Goal: Use online tool/utility: Use online tool/utility

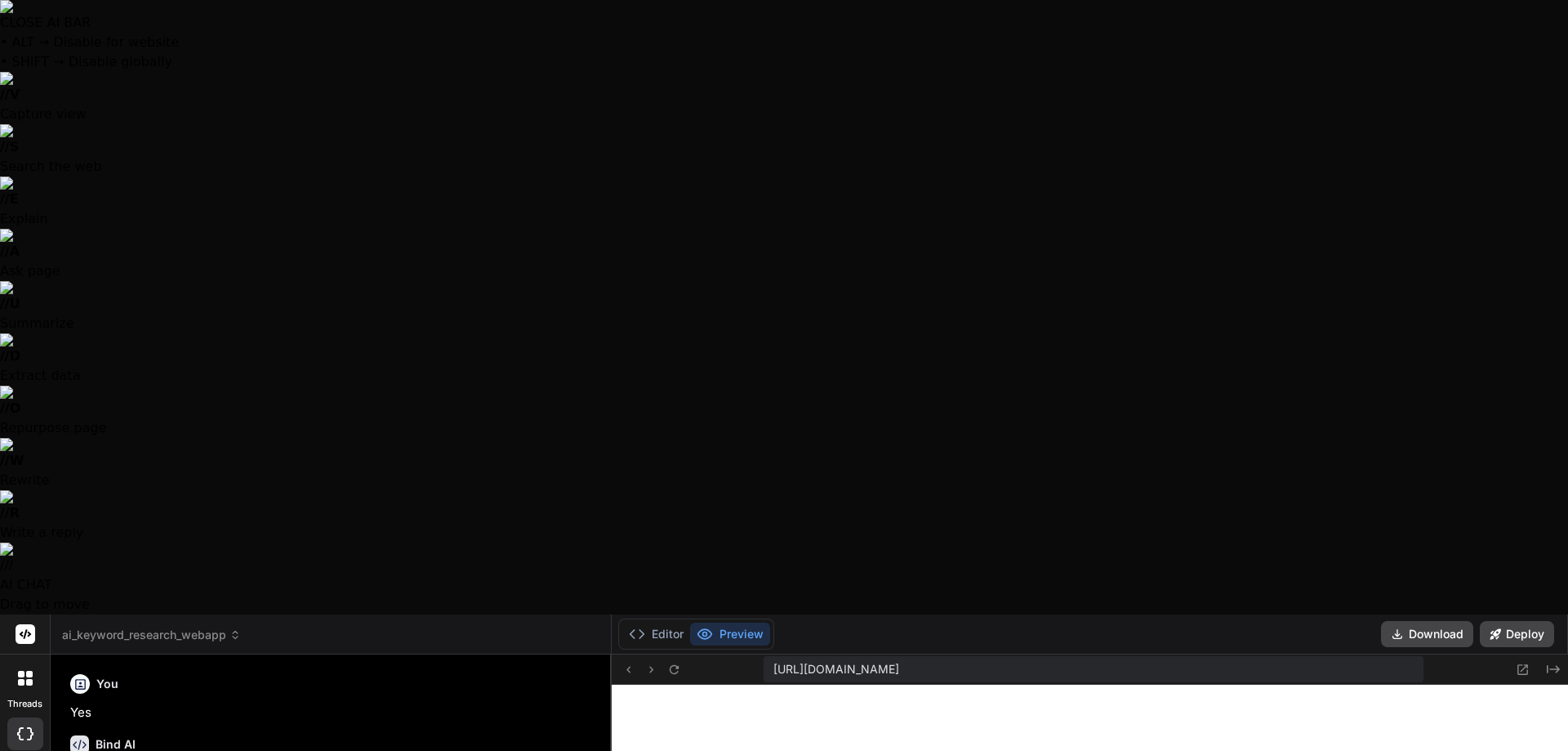
scroll to position [4578, 0]
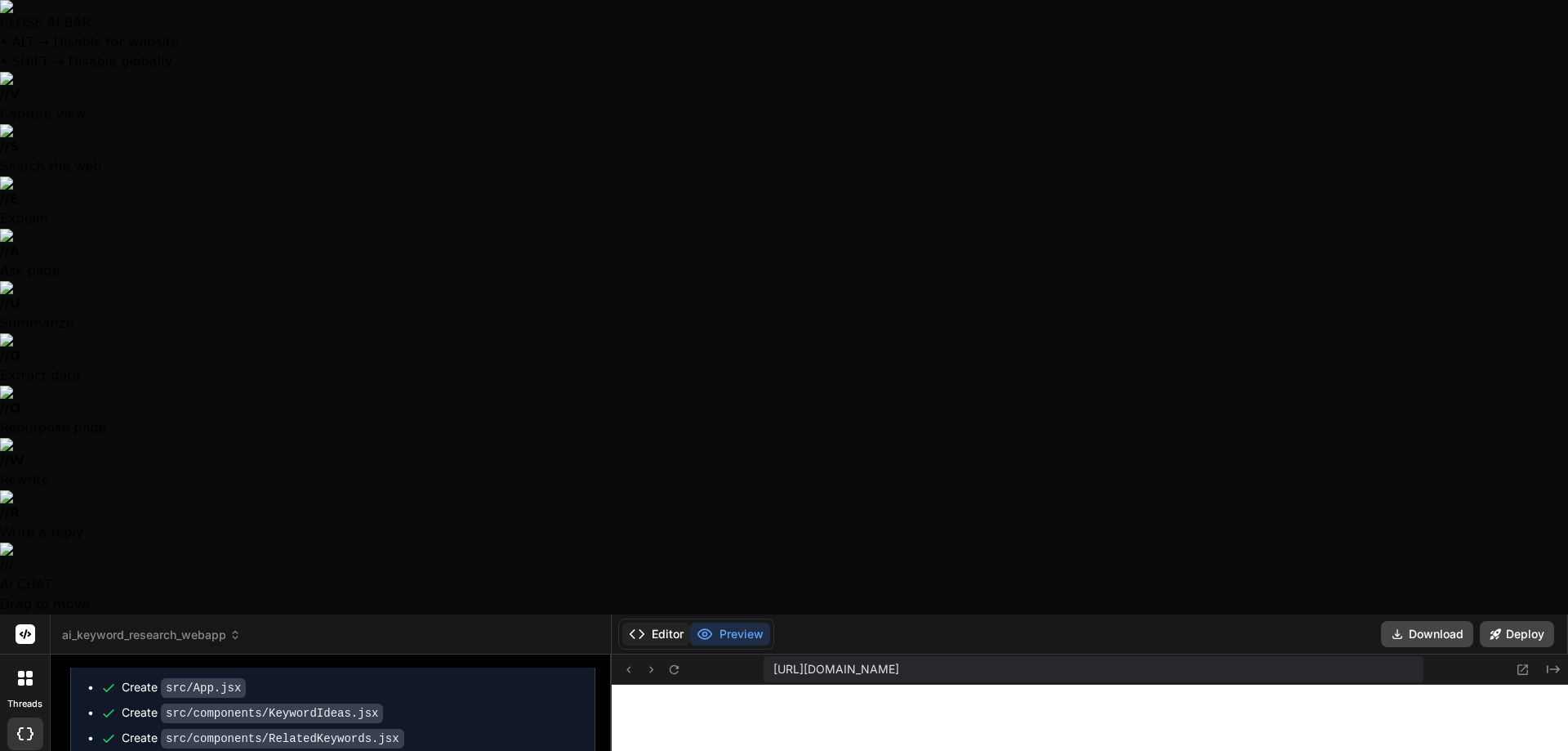
click at [662, 623] on button "Editor" at bounding box center [657, 634] width 68 height 23
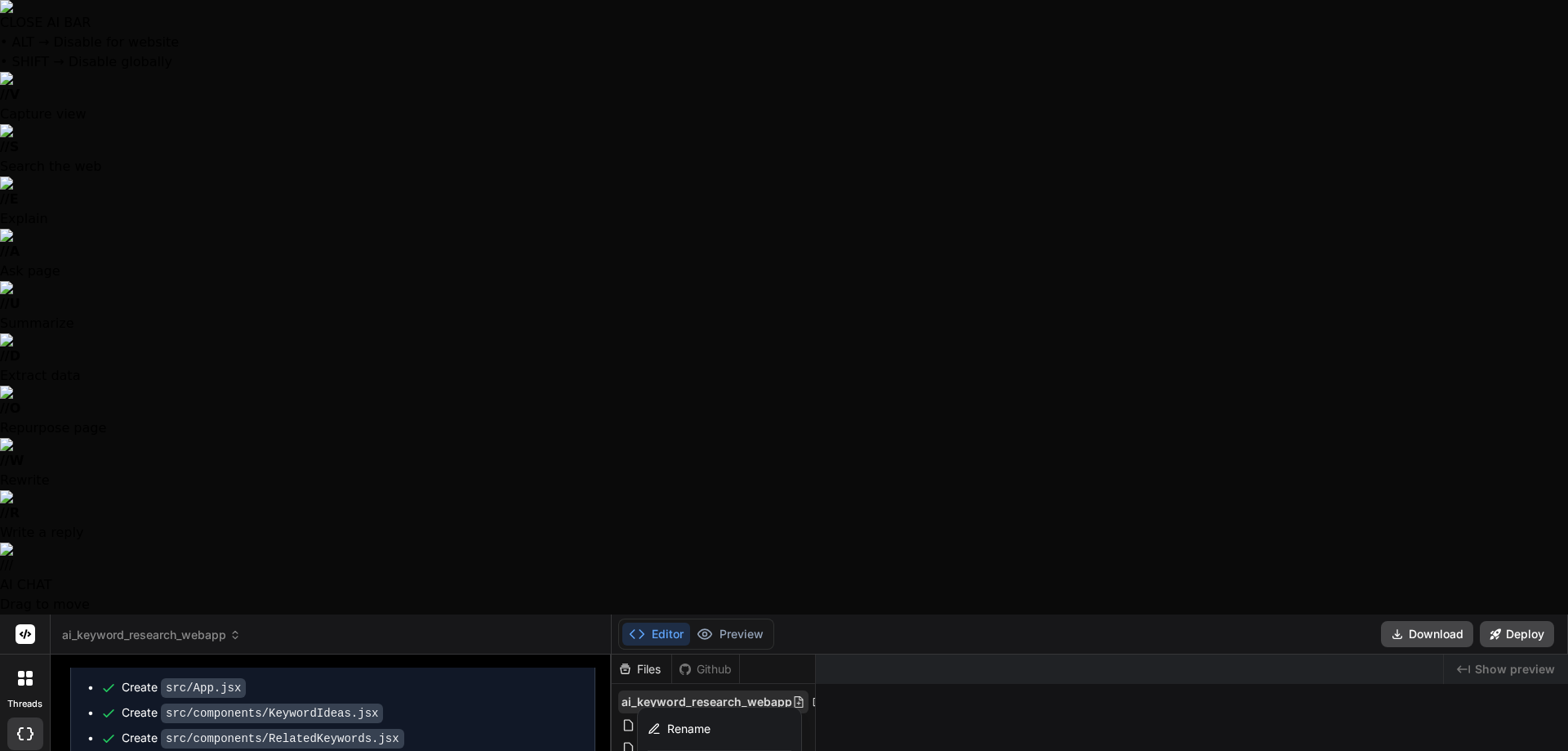
drag, startPoint x: 738, startPoint y: 0, endPoint x: 680, endPoint y: 30, distance: 65.3
click at [680, 623] on button "Editor" at bounding box center [657, 634] width 68 height 23
click at [735, 619] on div "Editor Preview" at bounding box center [696, 634] width 156 height 31
click at [734, 623] on button "Preview" at bounding box center [730, 634] width 80 height 23
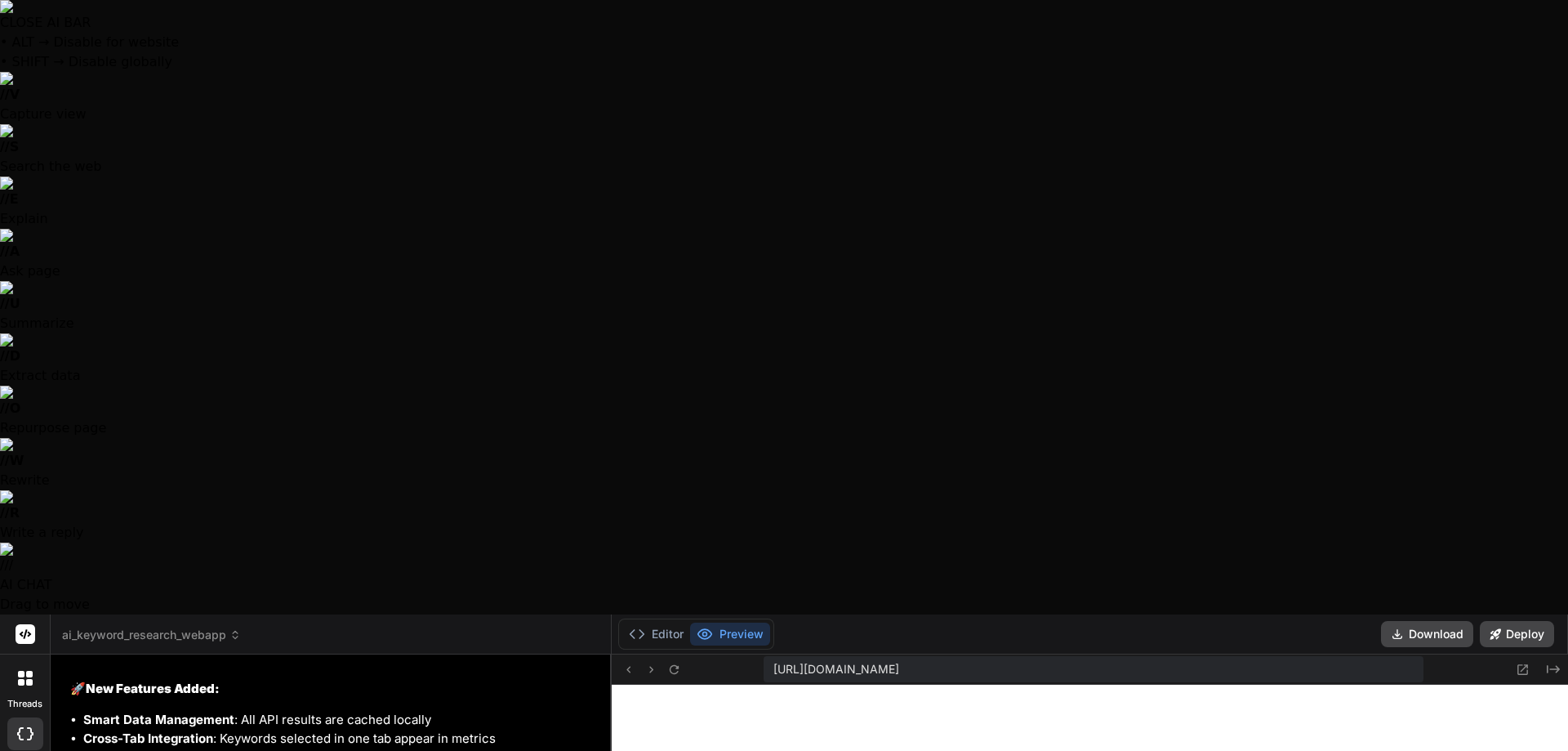
scroll to position [3331, 0]
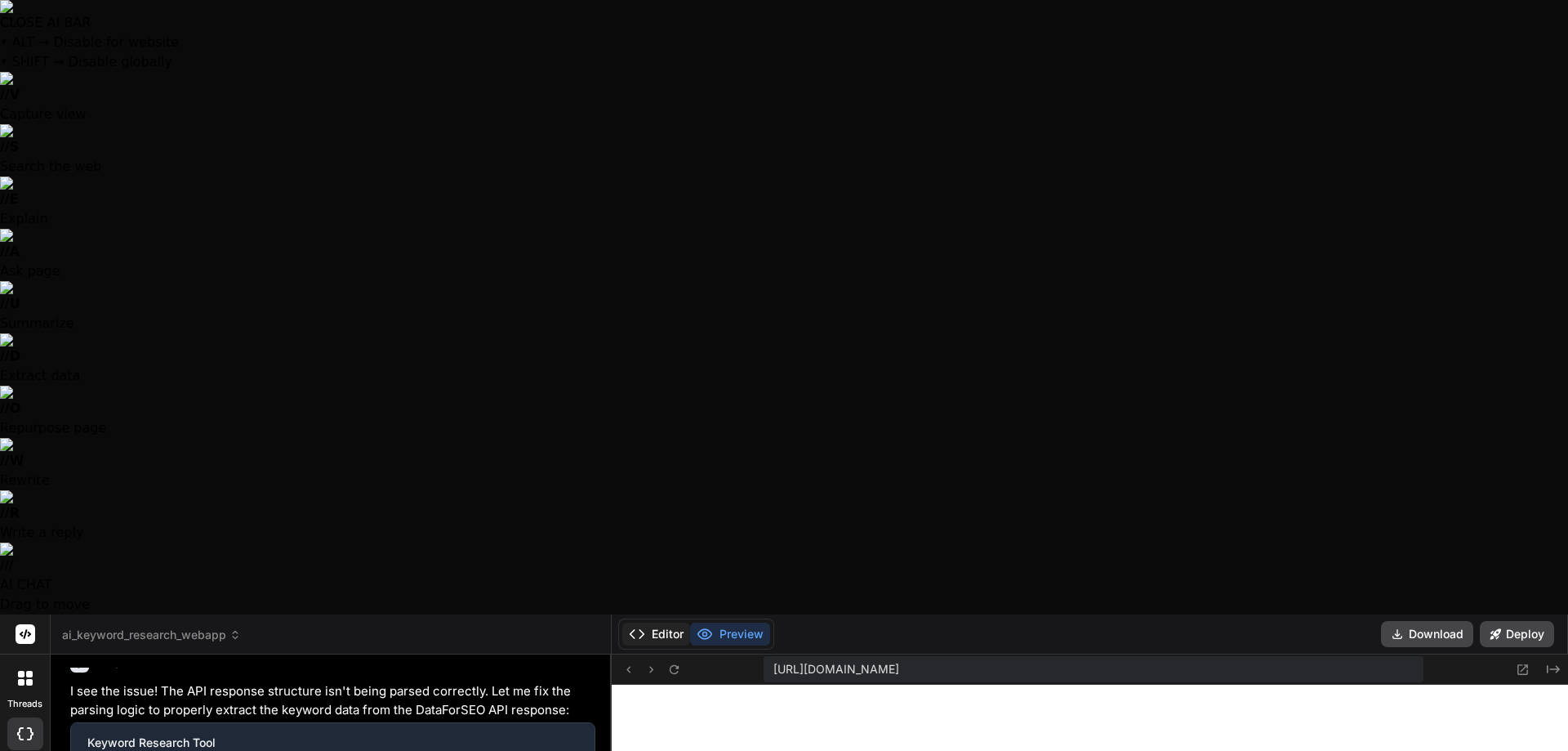
click at [636, 625] on icon at bounding box center [637, 634] width 17 height 17
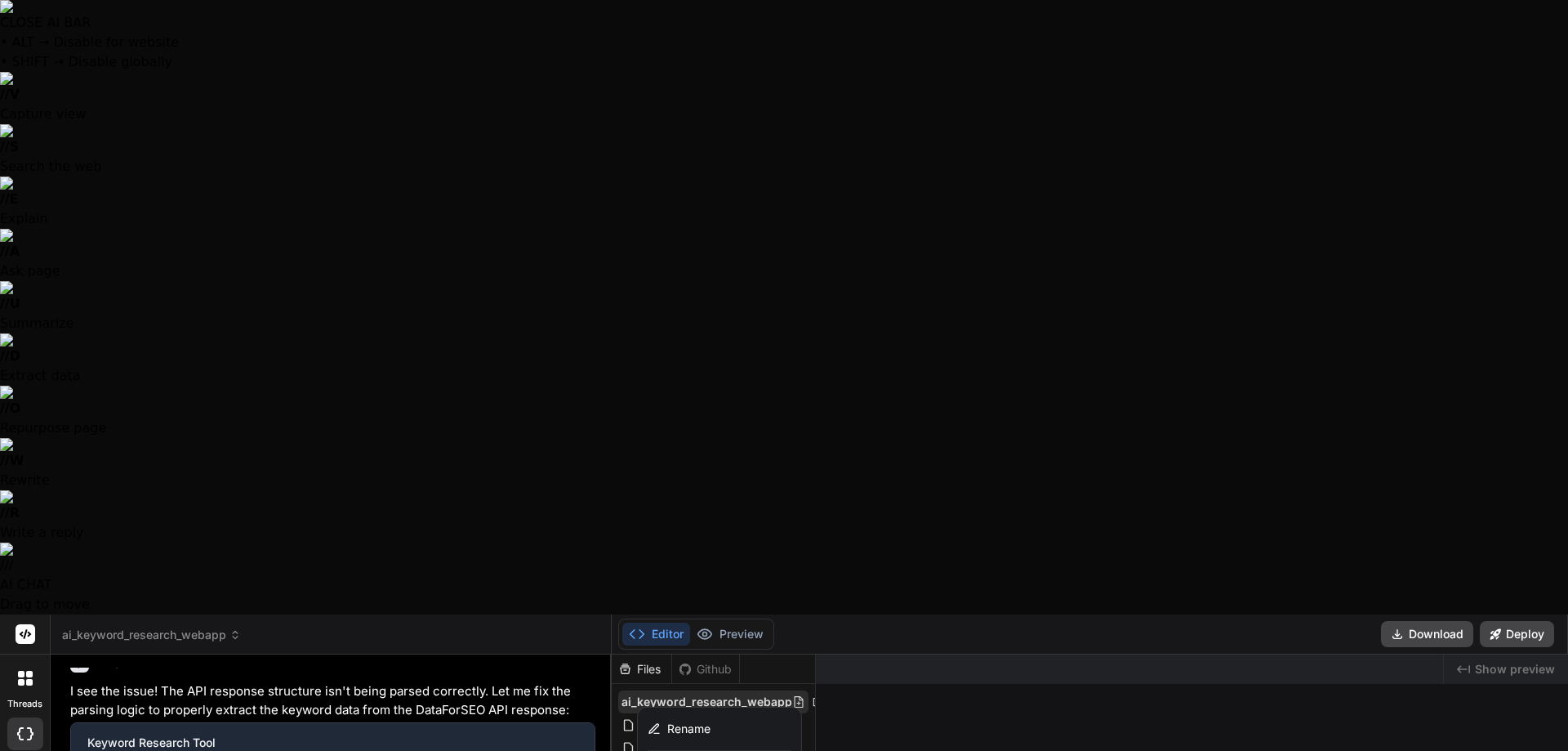
click at [745, 693] on span "ai_keyword_research_webapp" at bounding box center [707, 701] width 170 height 17
drag, startPoint x: 746, startPoint y: 93, endPoint x: 702, endPoint y: 84, distance: 44.9
click at [702, 693] on span "ai_keyword_research_webapp" at bounding box center [707, 701] width 170 height 17
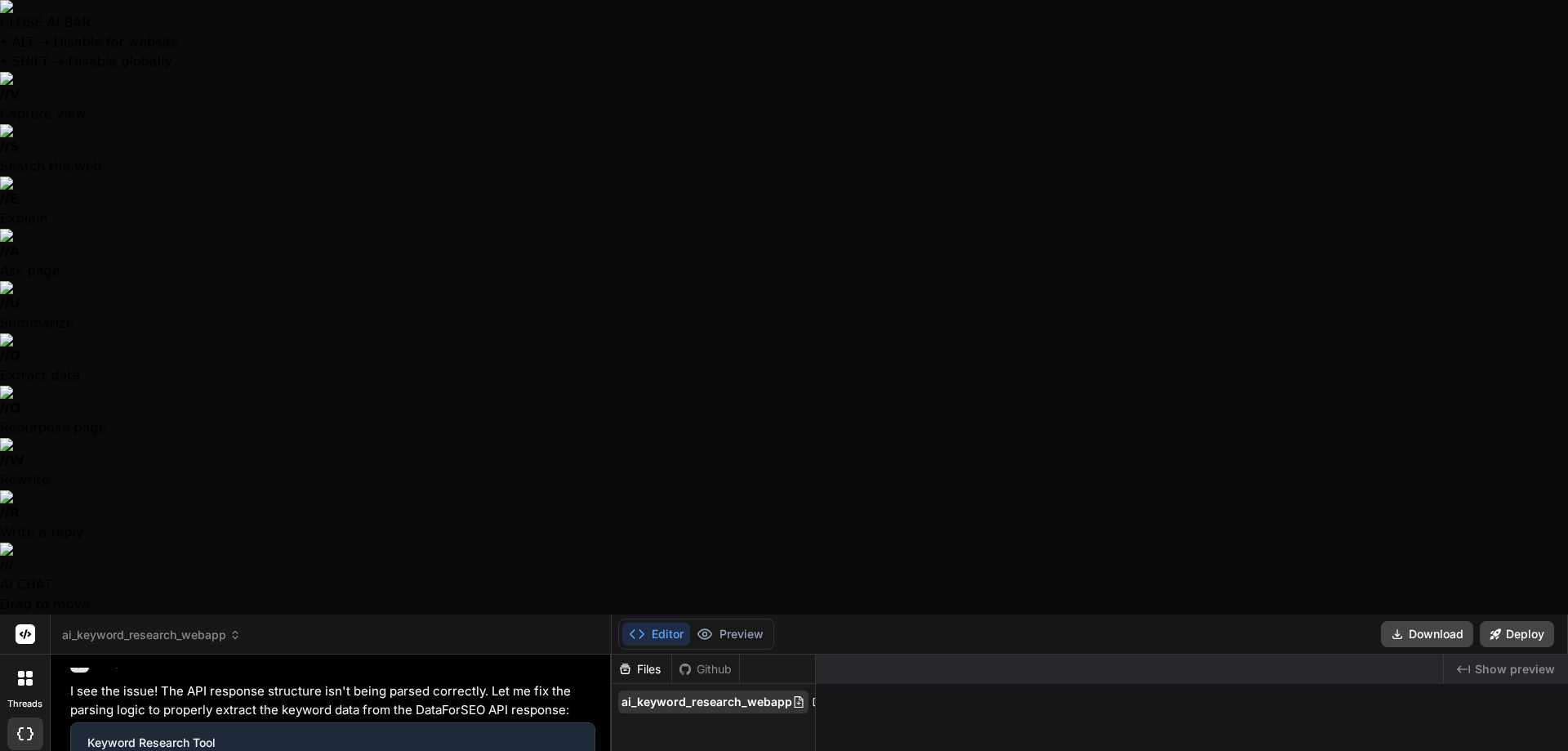
click at [711, 691] on div "ai_keyword_research_webapp" at bounding box center [714, 702] width 190 height 23
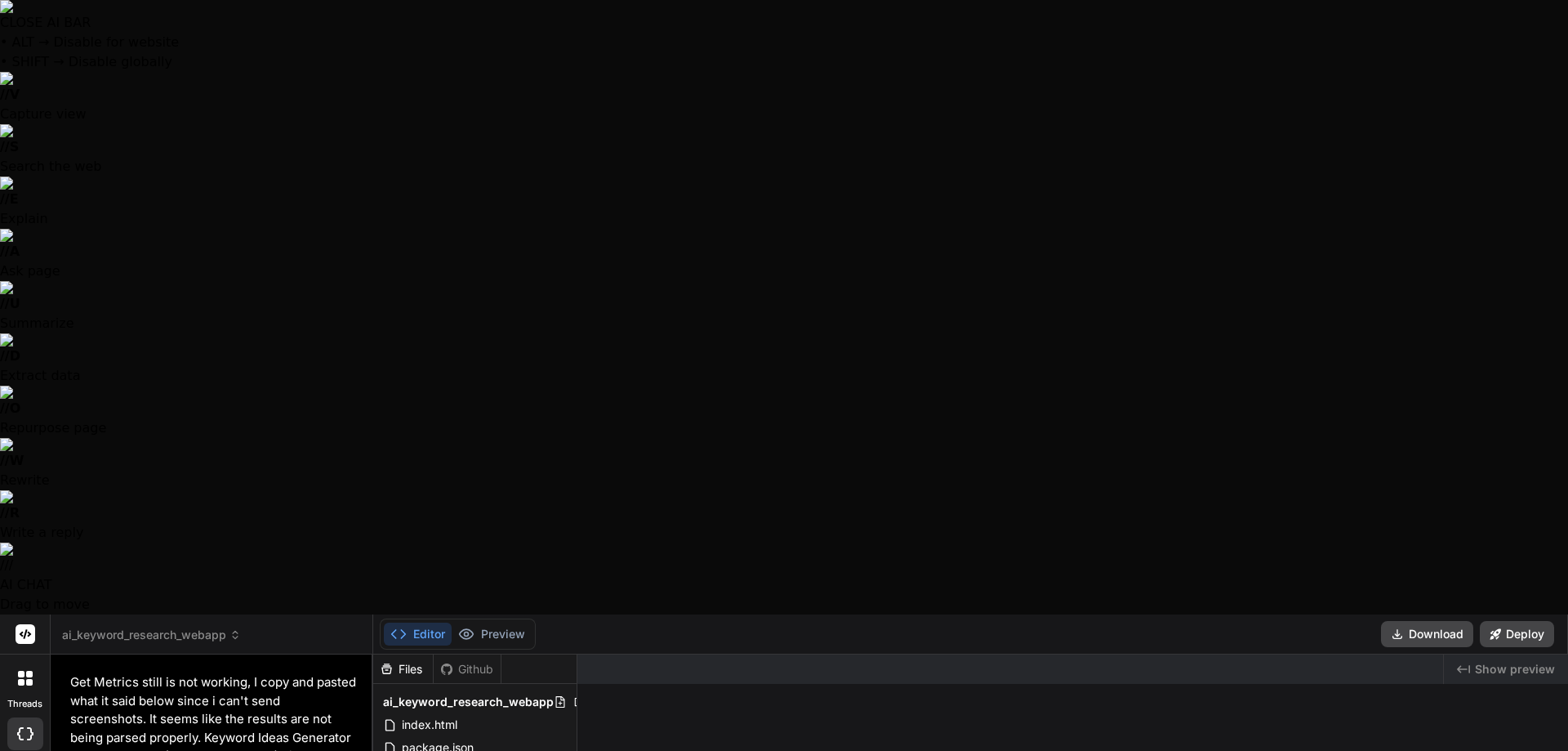
type textarea "x"
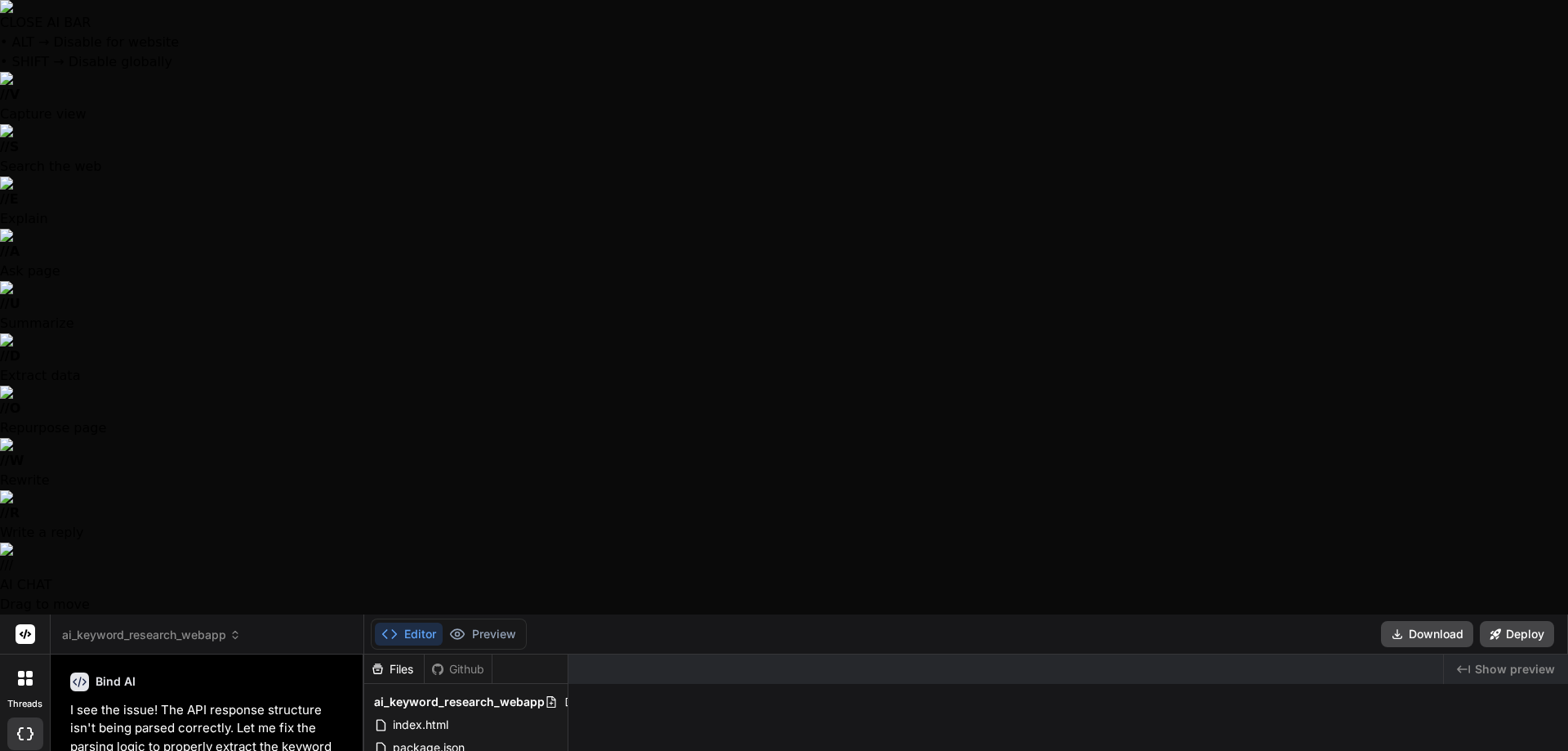
drag, startPoint x: 611, startPoint y: 120, endPoint x: 0, endPoint y: 180, distance: 613.9
click at [564, 695] on icon at bounding box center [571, 701] width 13 height 13
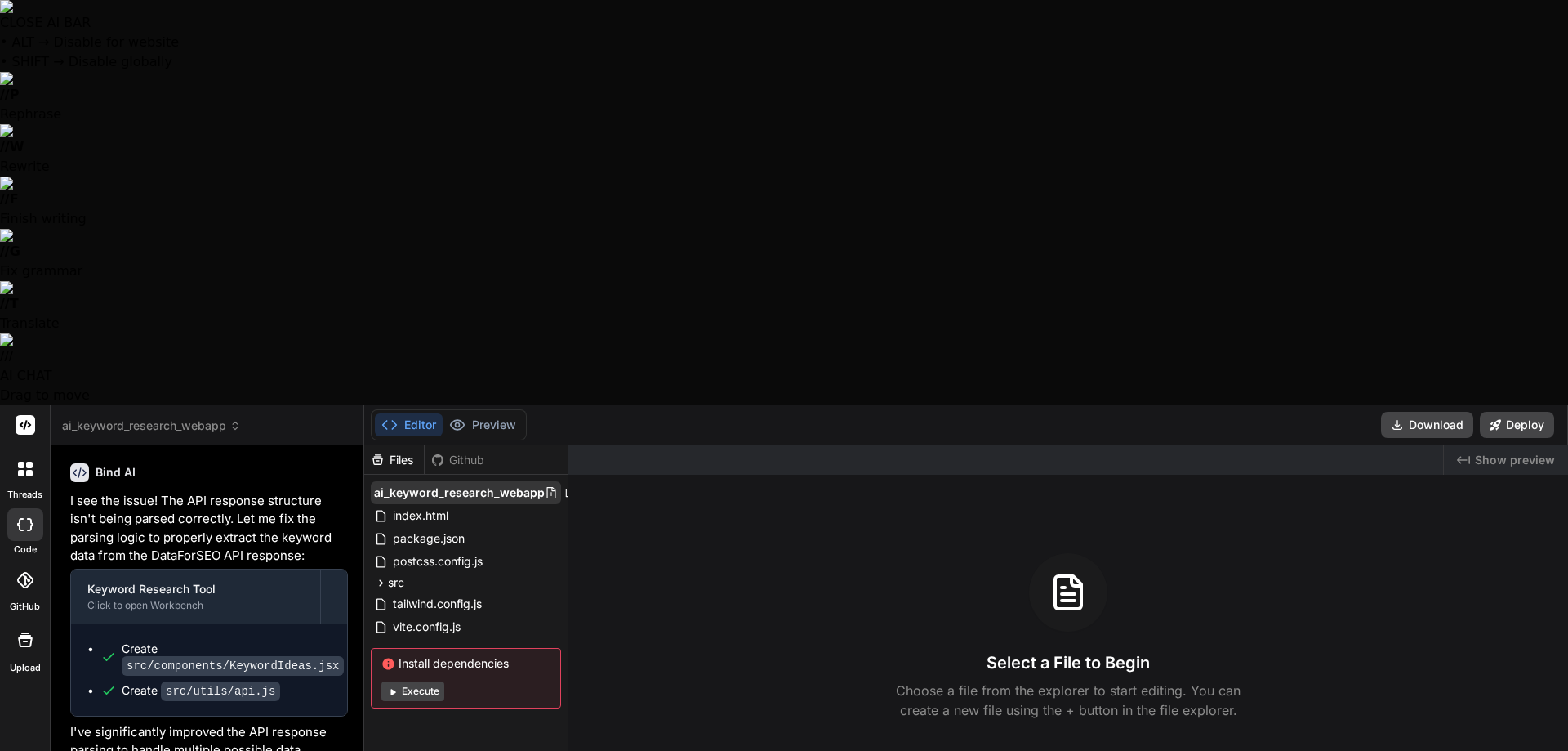
click at [565, 486] on icon at bounding box center [571, 493] width 13 height 13
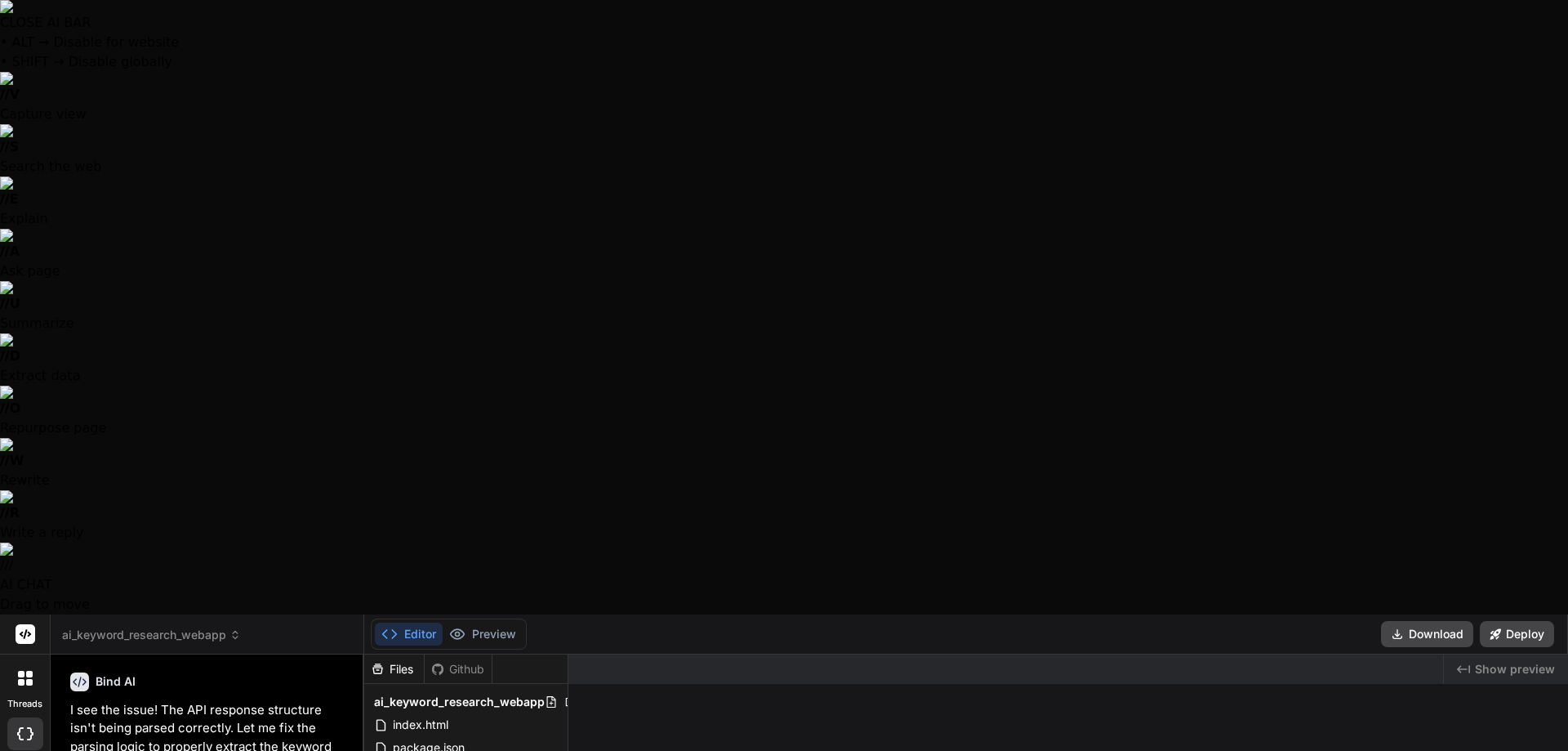
drag, startPoint x: 465, startPoint y: 92, endPoint x: 966, endPoint y: 134, distance: 502.8
click at [167, 615] on header "ai_keyword_research_webapp Created with Pixso." at bounding box center [207, 634] width 313 height 40
click at [168, 626] on span "ai_keyword_research_webapp" at bounding box center [151, 634] width 179 height 17
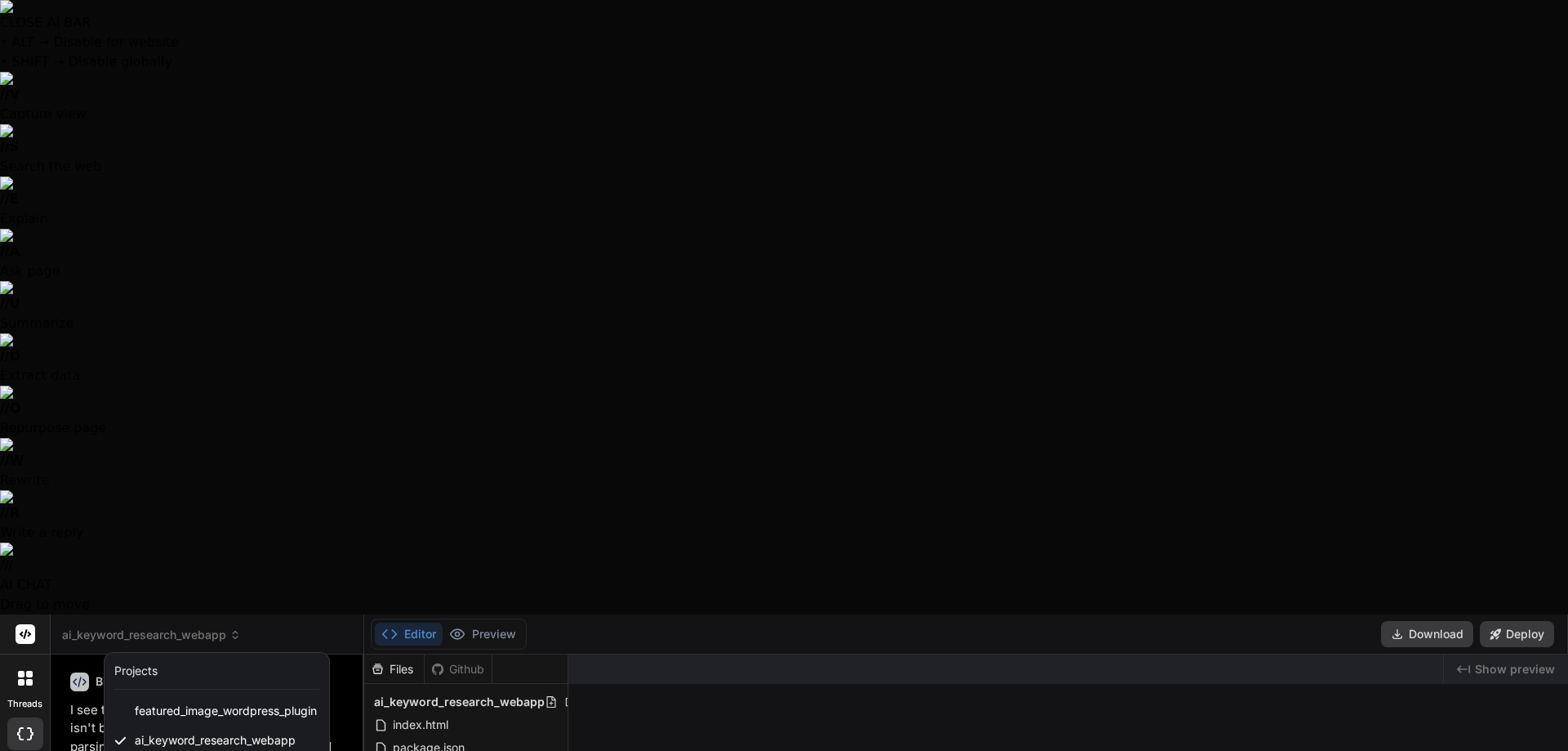
drag, startPoint x: 185, startPoint y: 125, endPoint x: 777, endPoint y: 247, distance: 604.4
click at [777, 247] on div at bounding box center [784, 376] width 1568 height 751
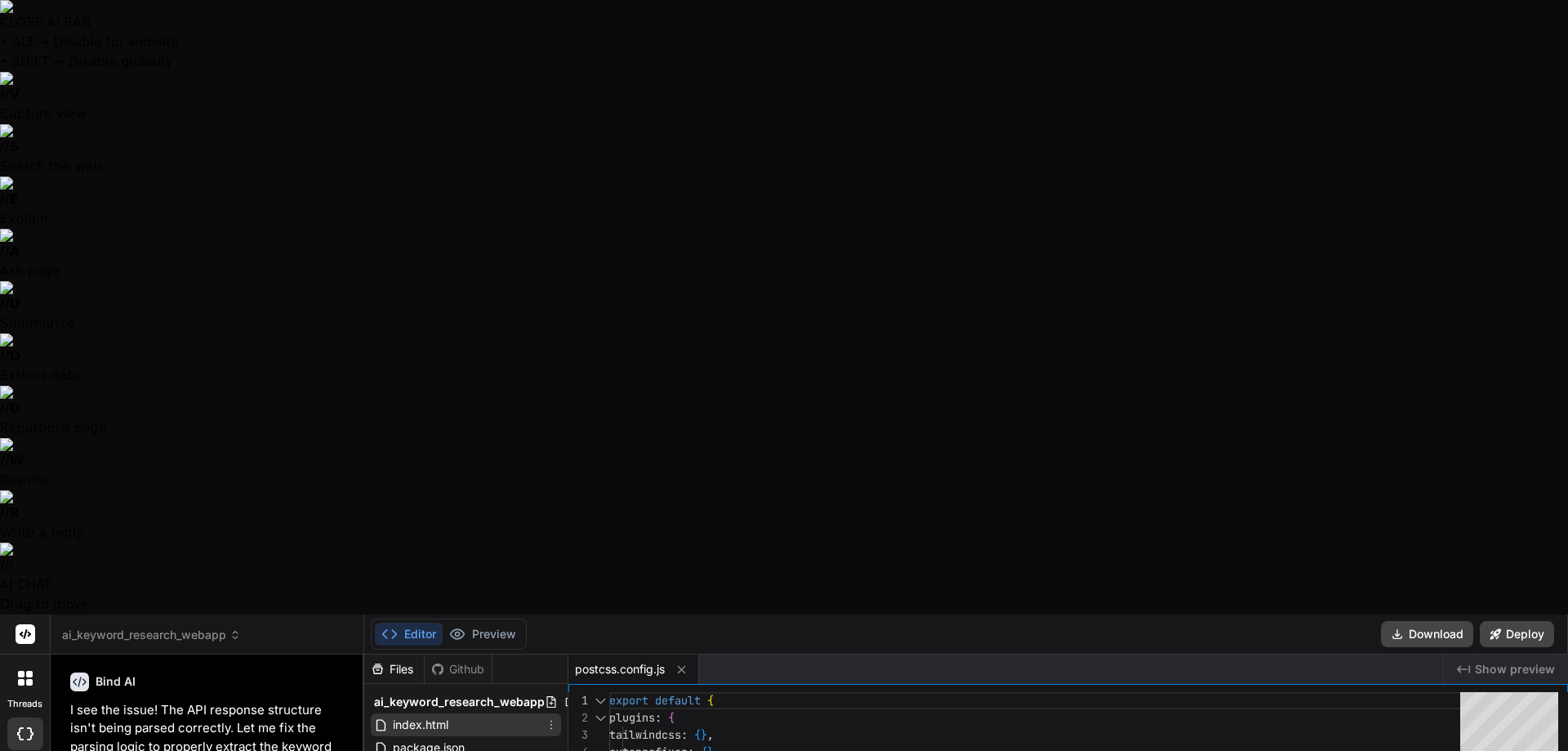
click at [473, 713] on div "index.html" at bounding box center [466, 725] width 190 height 23
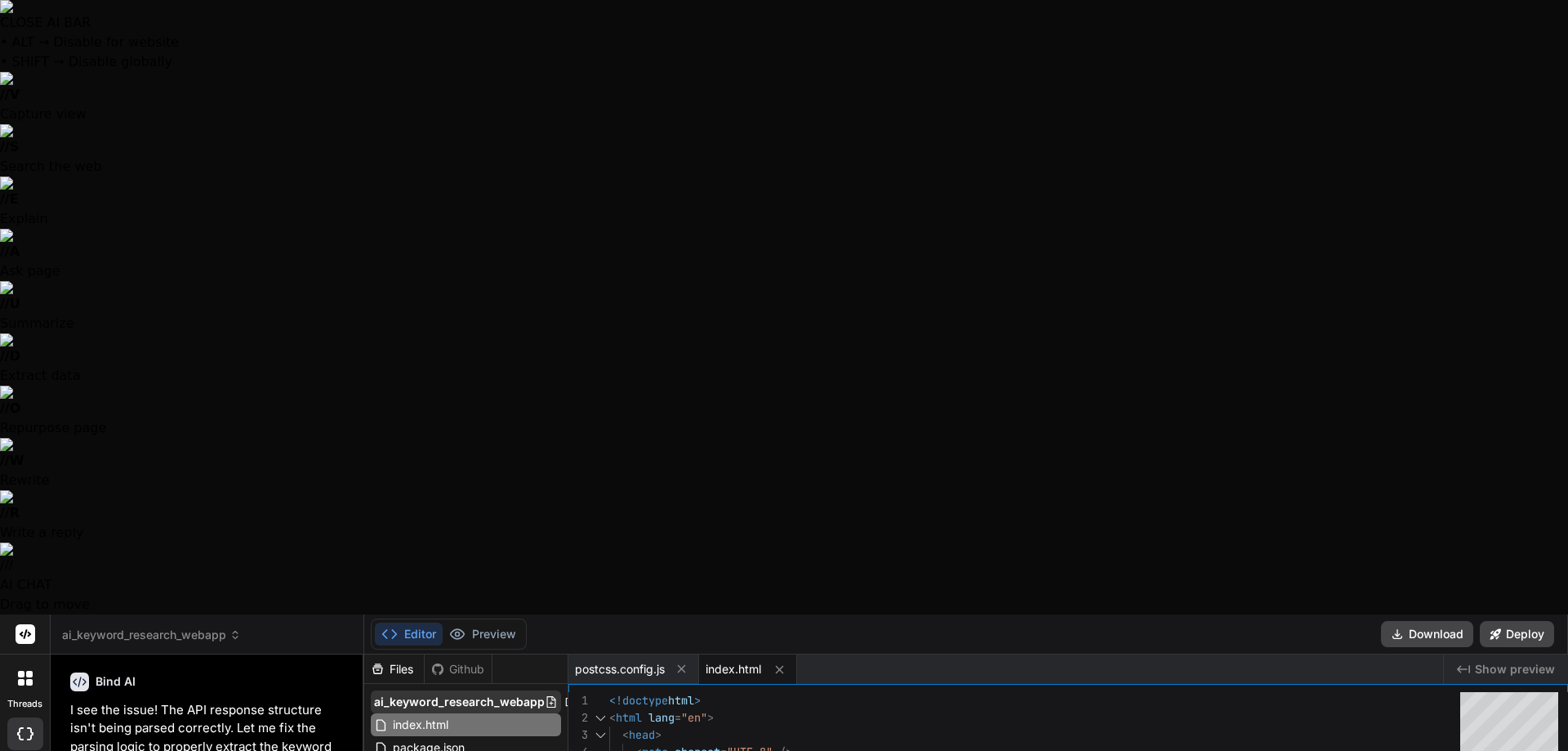
click at [481, 693] on span "ai_keyword_research_webapp" at bounding box center [459, 701] width 170 height 17
click at [482, 693] on span "ai_keyword_research_webapp" at bounding box center [459, 701] width 170 height 17
type textarea "<!doctype html> <html lang="en"> <head> <meta charset="UTF-8" /> <link rel="ico…"
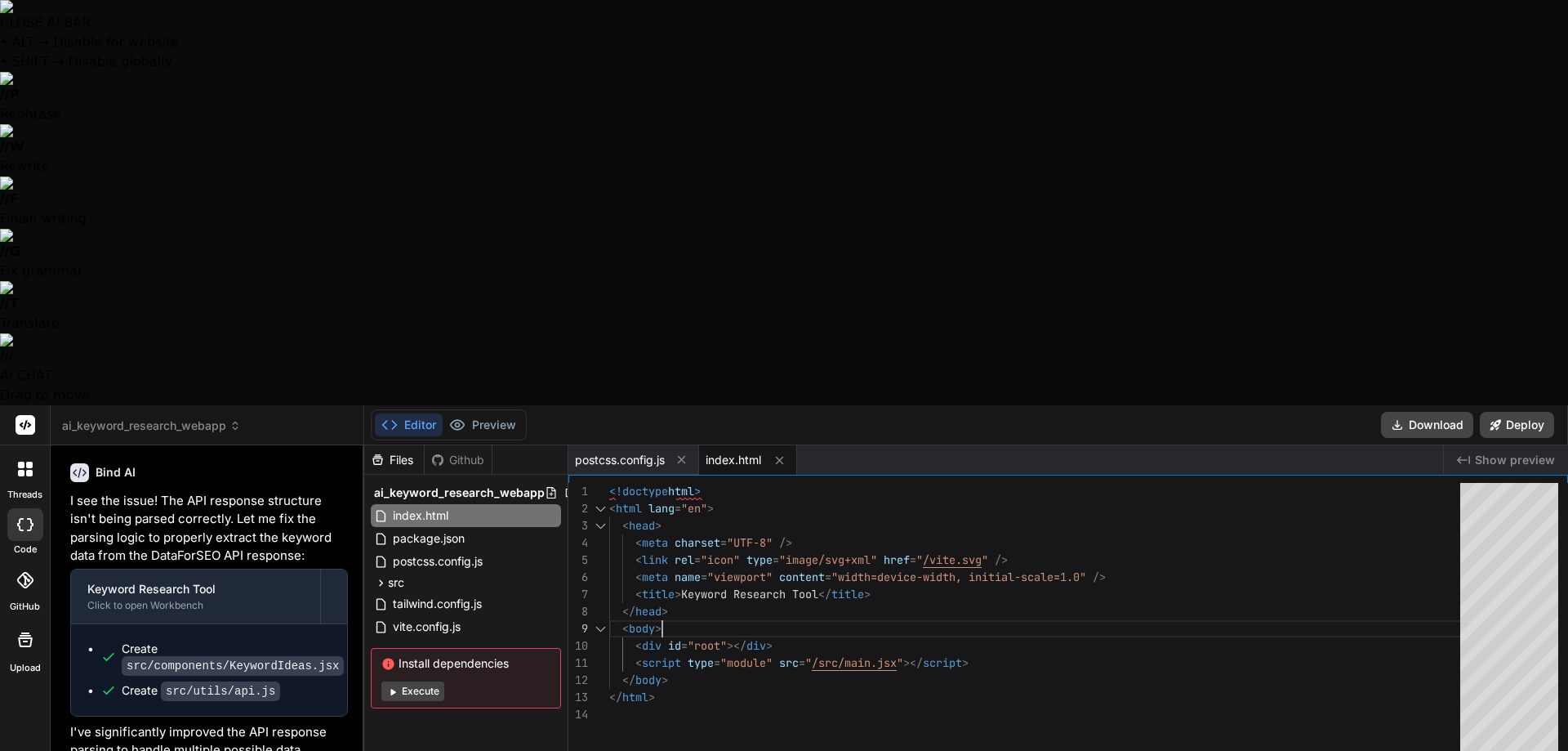
scroll to position [0, 0]
drag, startPoint x: 509, startPoint y: 88, endPoint x: 1102, endPoint y: 215, distance: 606.4
click at [1102, 483] on div "<!doctype html > < html lang = "en" > < head > < meta charset = "UTF-8" /> < li…" at bounding box center [1040, 717] width 861 height 468
click at [461, 485] on span "ai_keyword_research_webapp" at bounding box center [459, 493] width 170 height 17
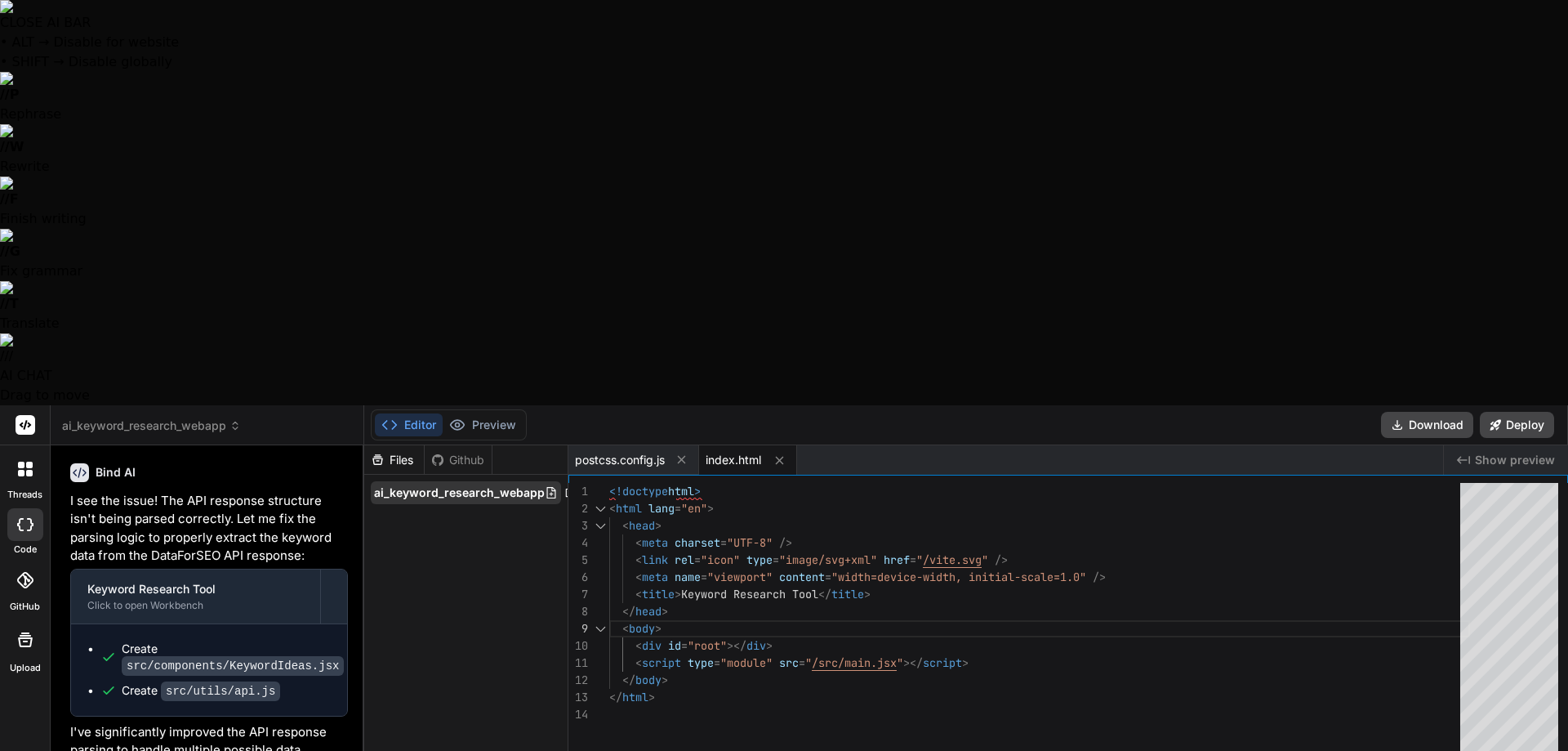
drag, startPoint x: 459, startPoint y: 98, endPoint x: 464, endPoint y: 89, distance: 10.3
click at [464, 485] on span "ai_keyword_research_webapp" at bounding box center [459, 493] width 170 height 17
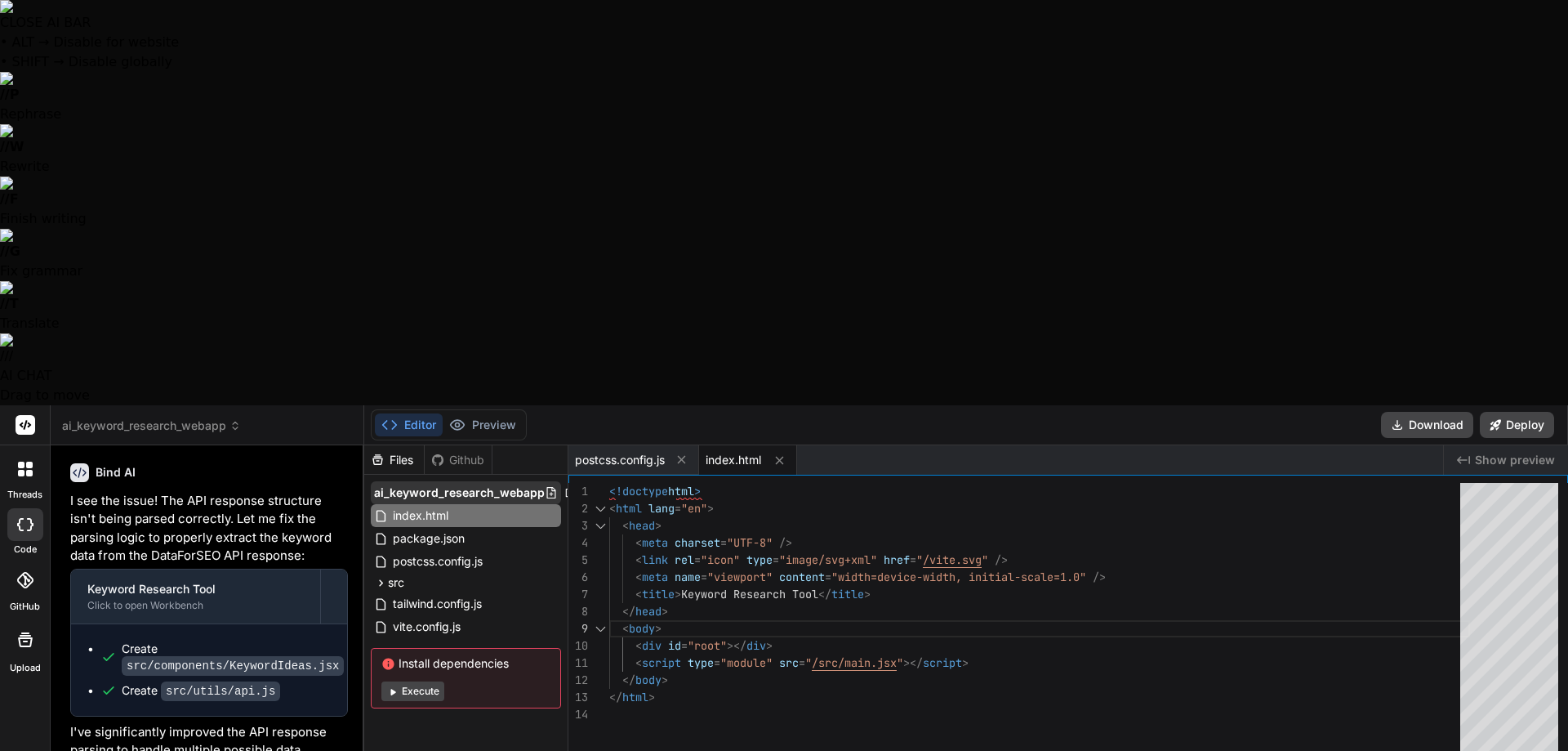
click at [464, 485] on span "ai_keyword_research_webapp" at bounding box center [459, 493] width 170 height 17
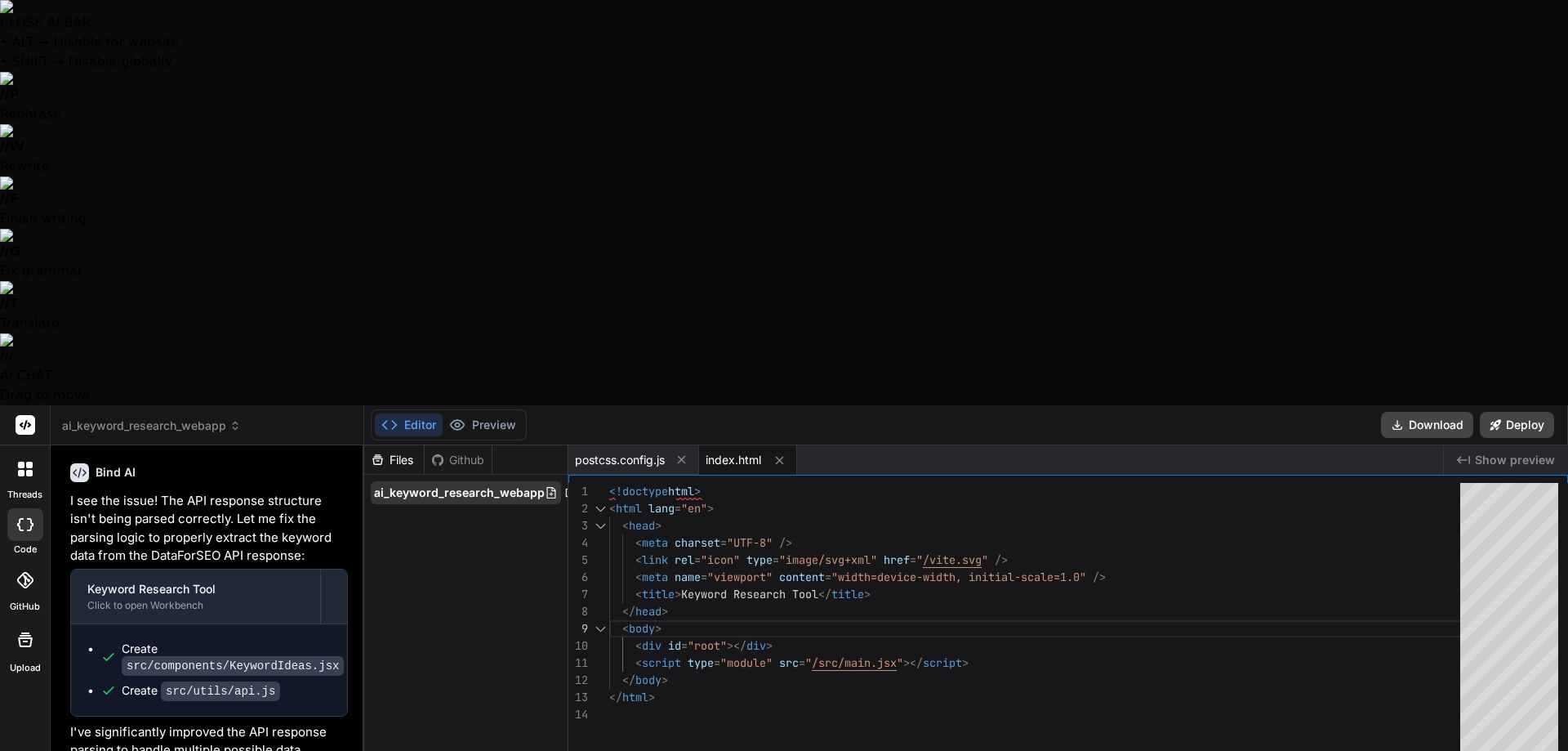
click at [552, 486] on icon at bounding box center [552, 493] width 13 height 13
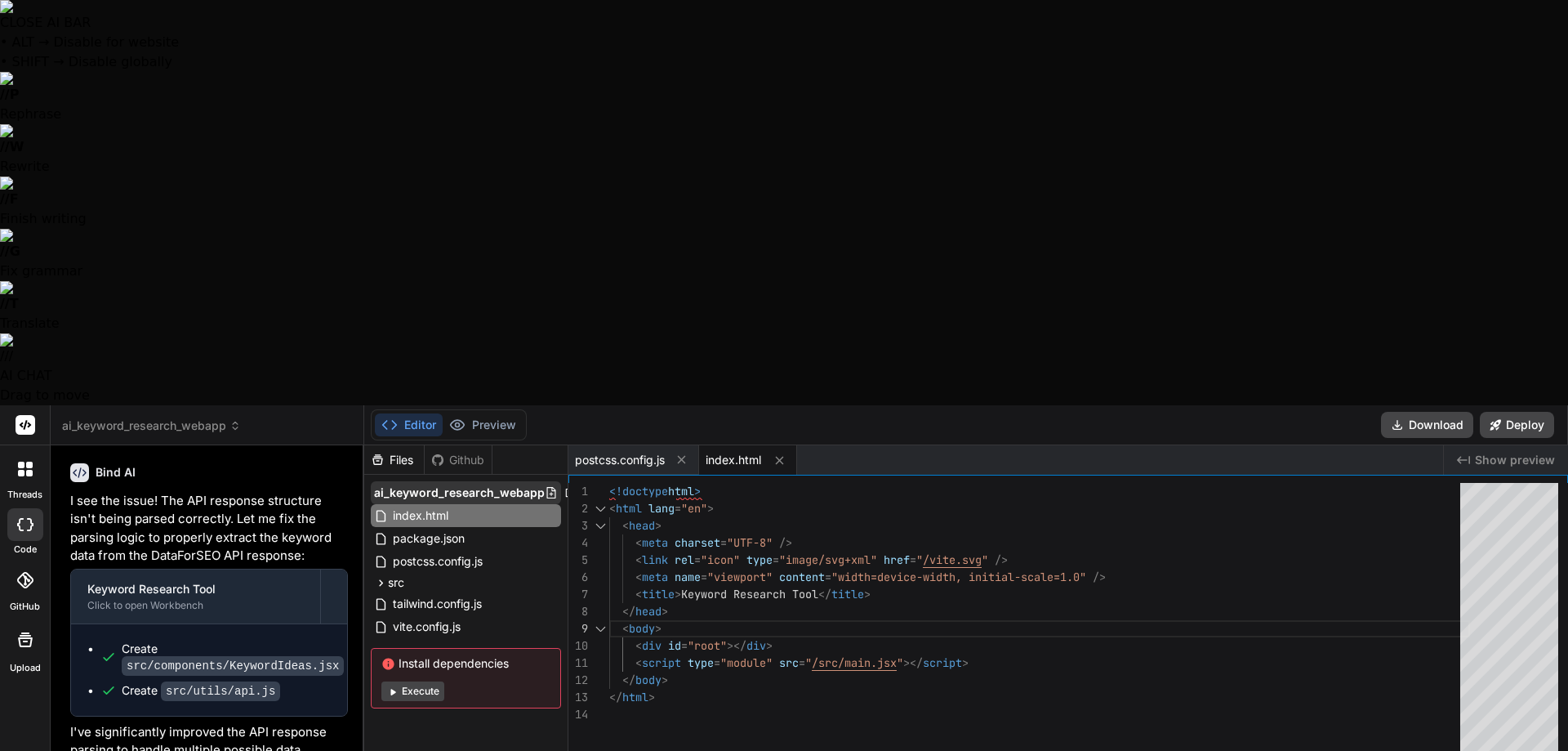
click at [564, 486] on icon at bounding box center [571, 493] width 13 height 13
click at [447, 481] on div "ai_keyword_research_webapp" at bounding box center [466, 493] width 190 height 23
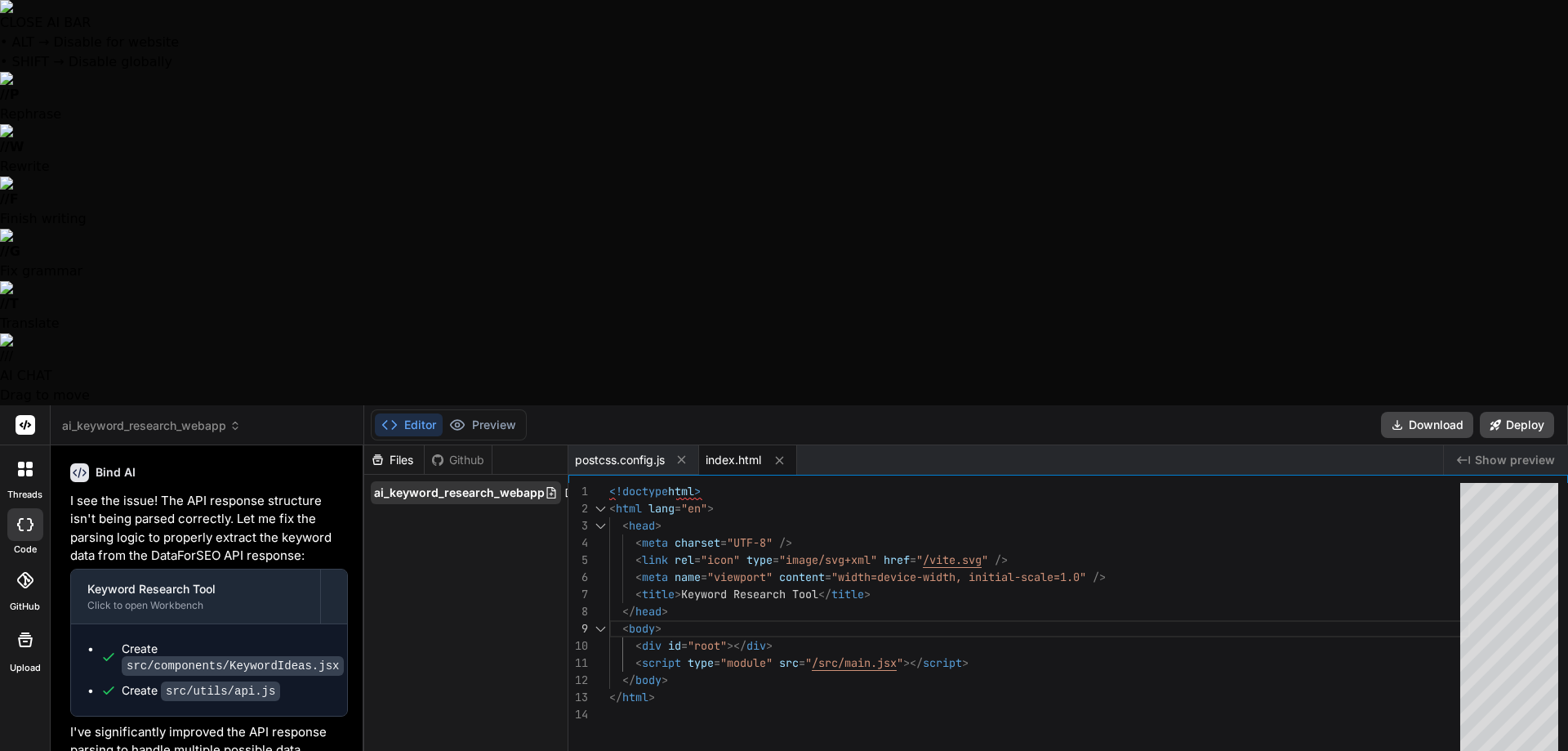
click at [447, 485] on span "ai_keyword_research_webapp" at bounding box center [459, 493] width 170 height 17
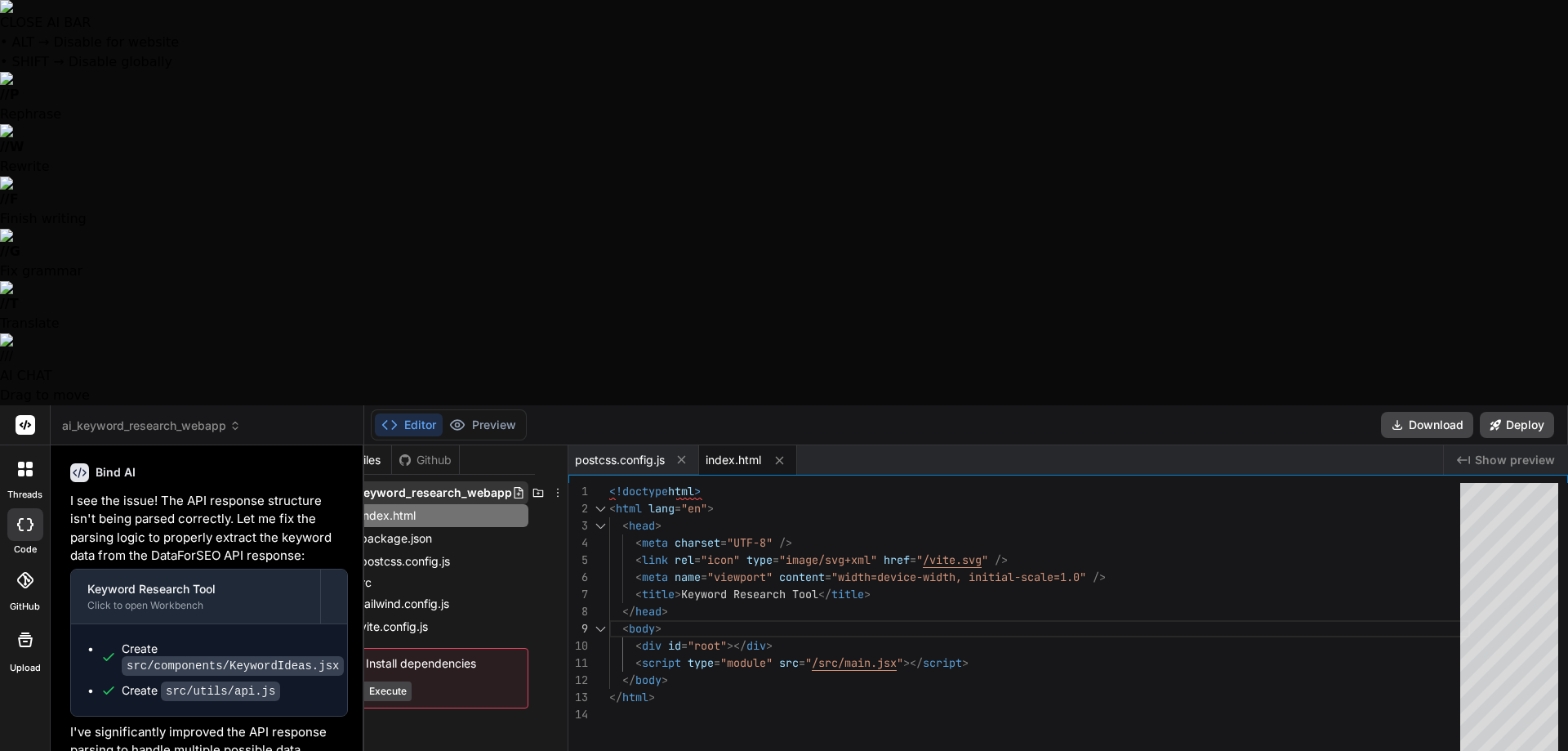
scroll to position [0, 45]
click at [544, 486] on icon at bounding box center [546, 493] width 13 height 13
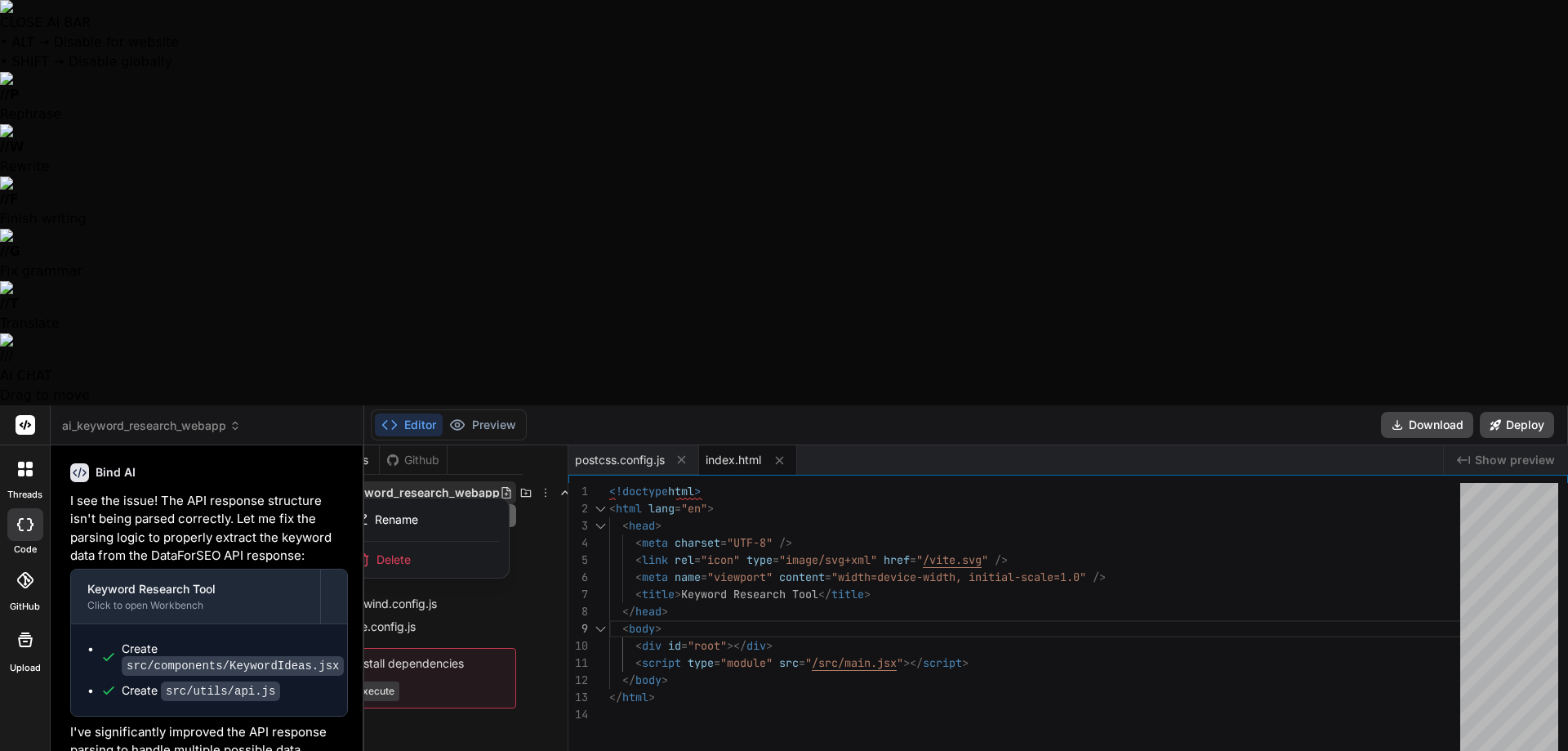
click at [413, 542] on div "Delete" at bounding box center [428, 559] width 164 height 36
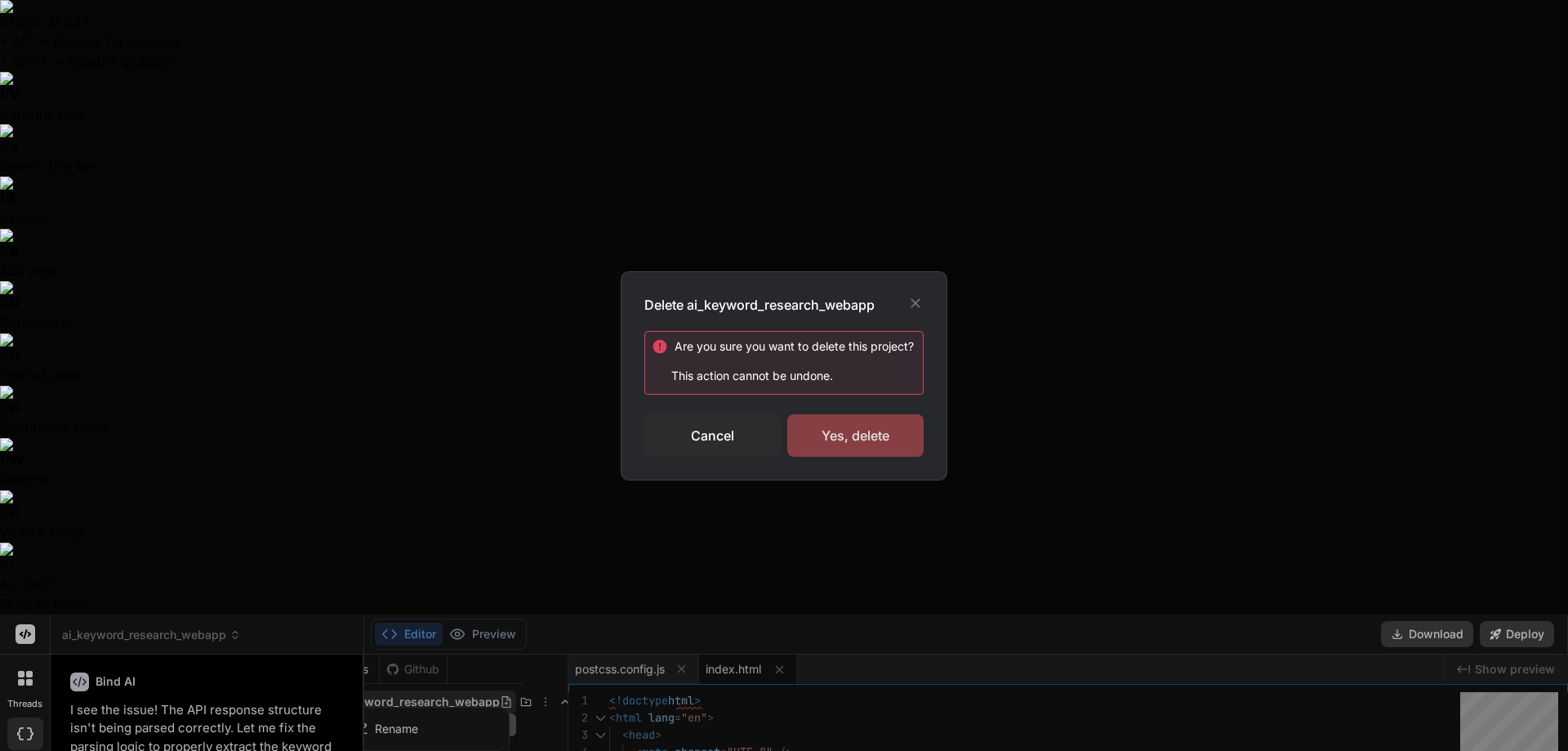
click at [883, 439] on div "Yes, delete" at bounding box center [855, 435] width 136 height 42
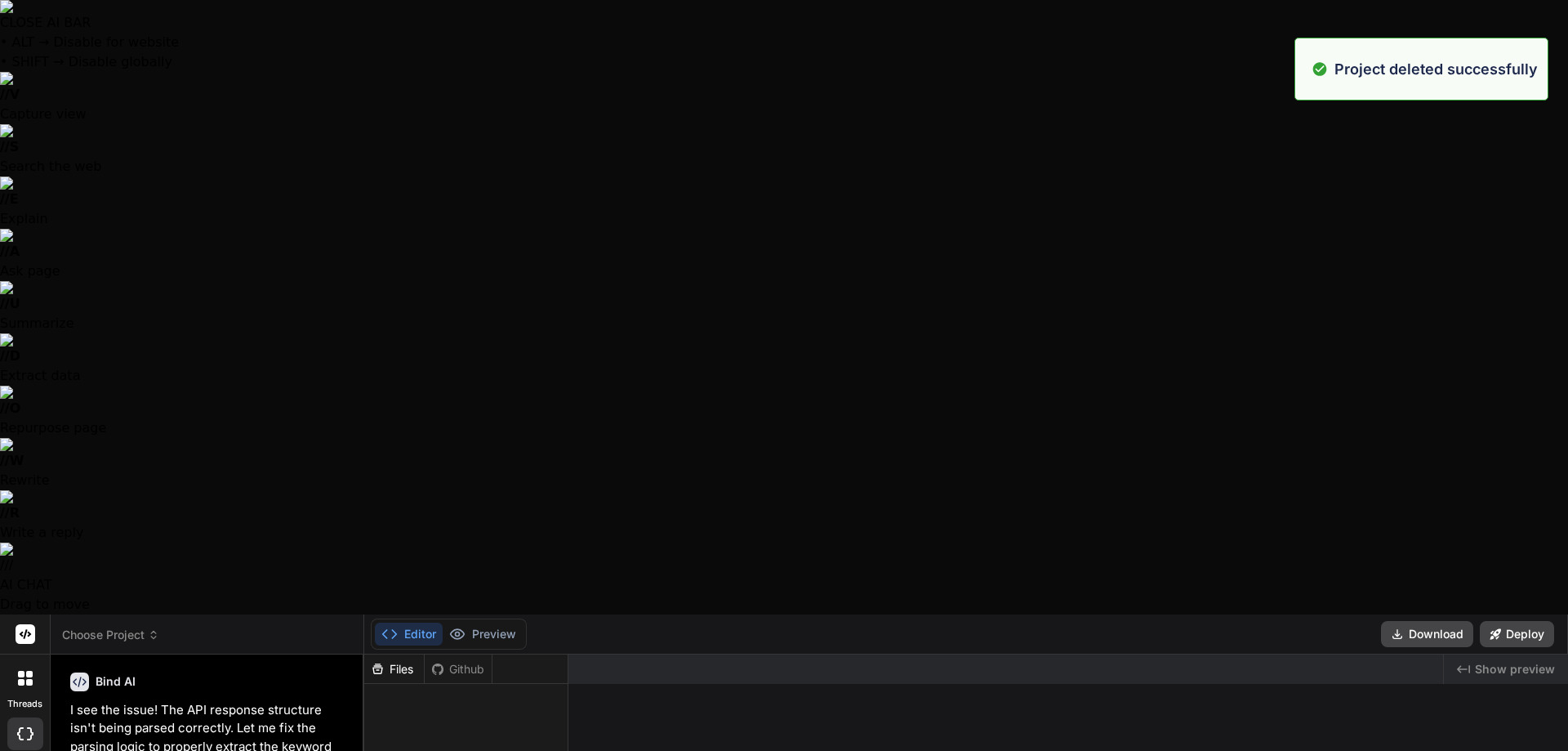
scroll to position [0, 0]
click at [112, 615] on header "Choose Project Created with Pixso." at bounding box center [207, 634] width 313 height 40
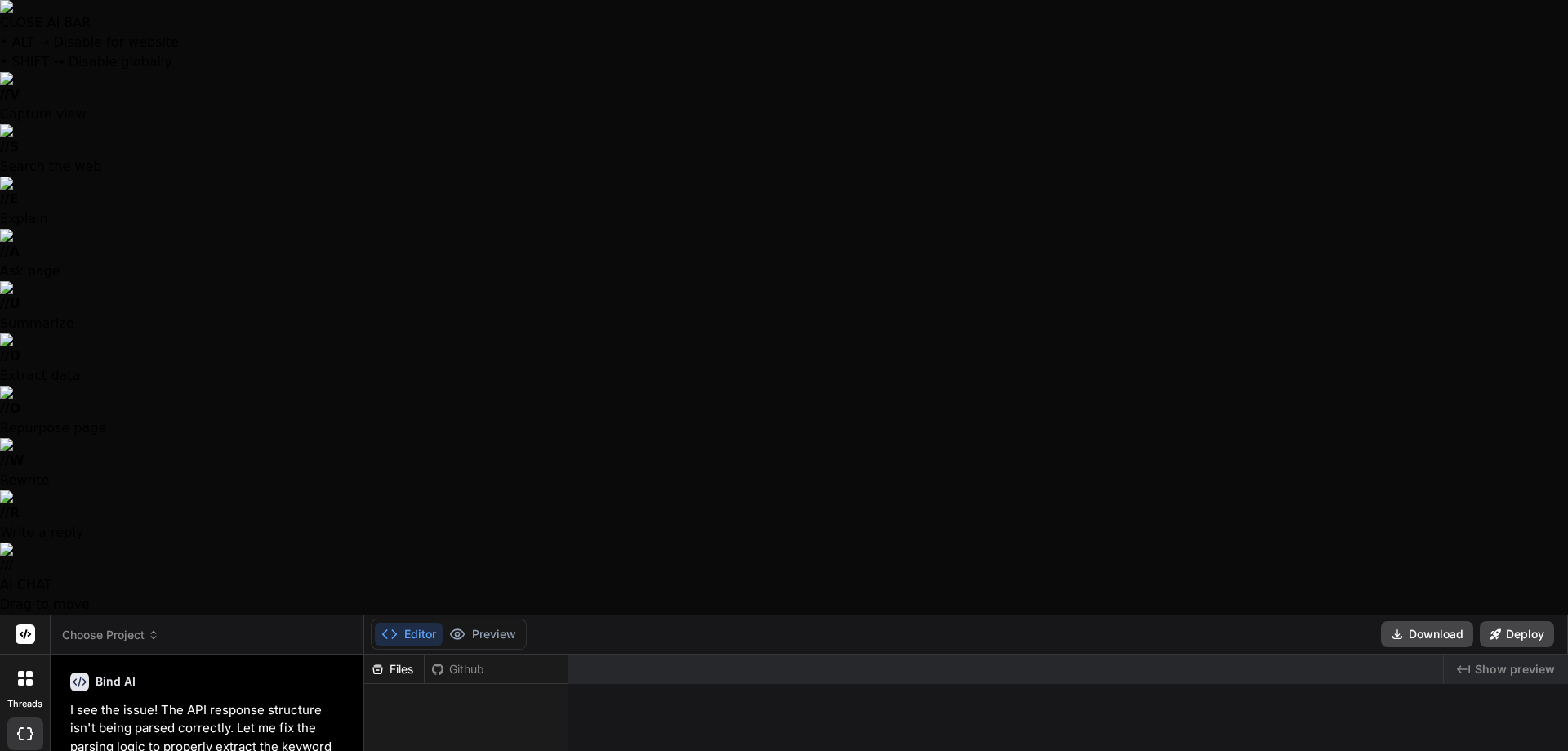
click at [122, 626] on span "Choose Project" at bounding box center [111, 634] width 98 height 17
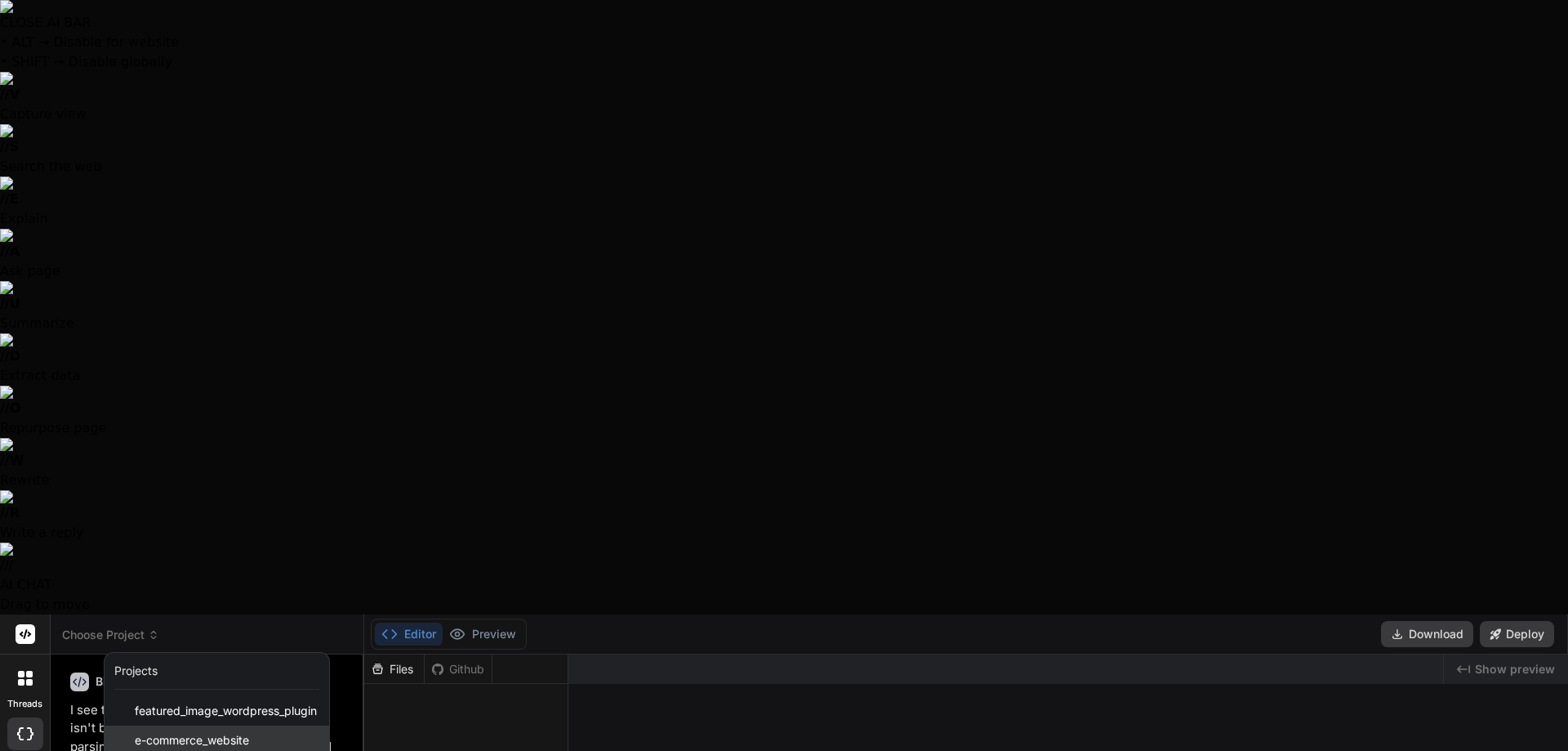
click at [208, 732] on span "e-commerce_website" at bounding box center [192, 740] width 114 height 17
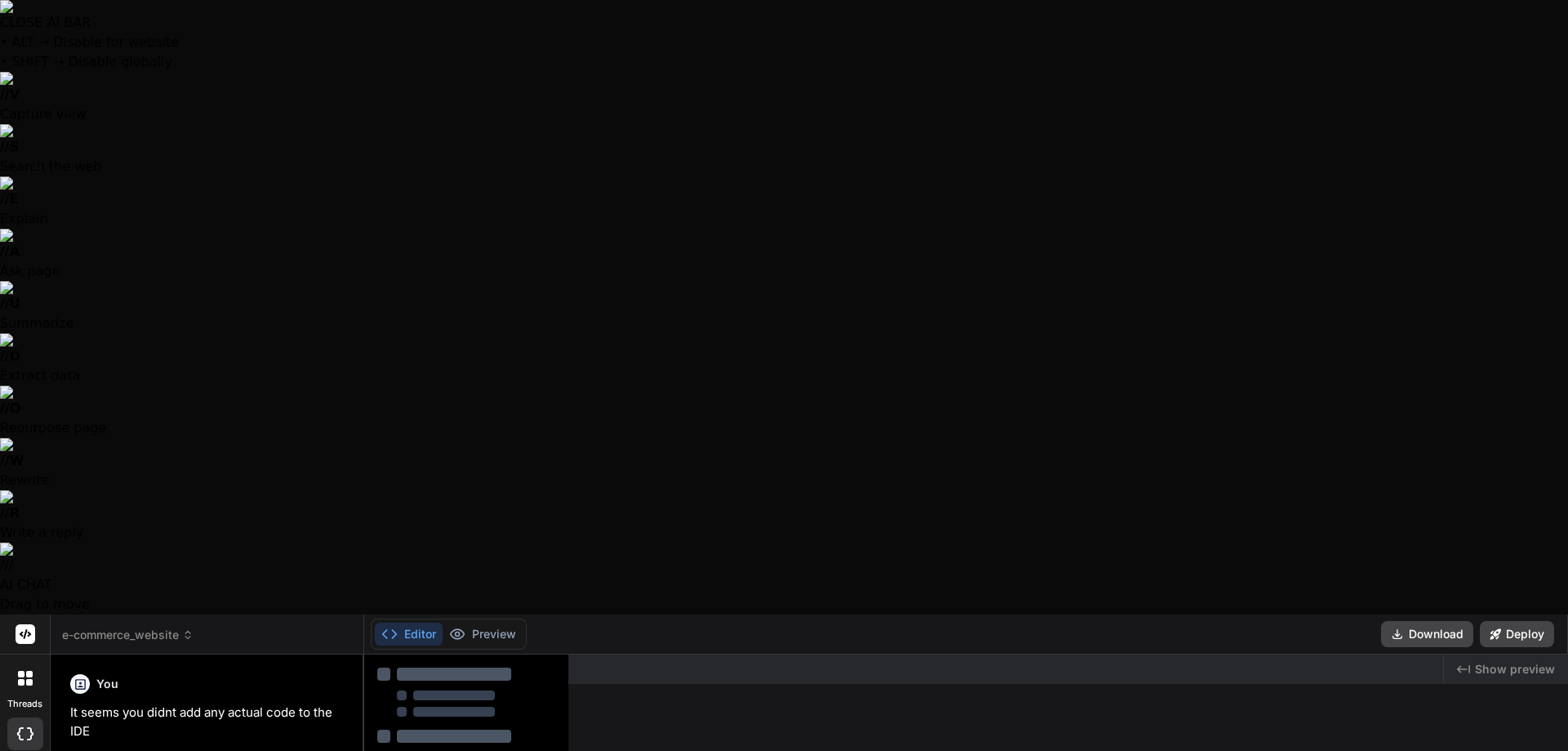
scroll to position [4609, 0]
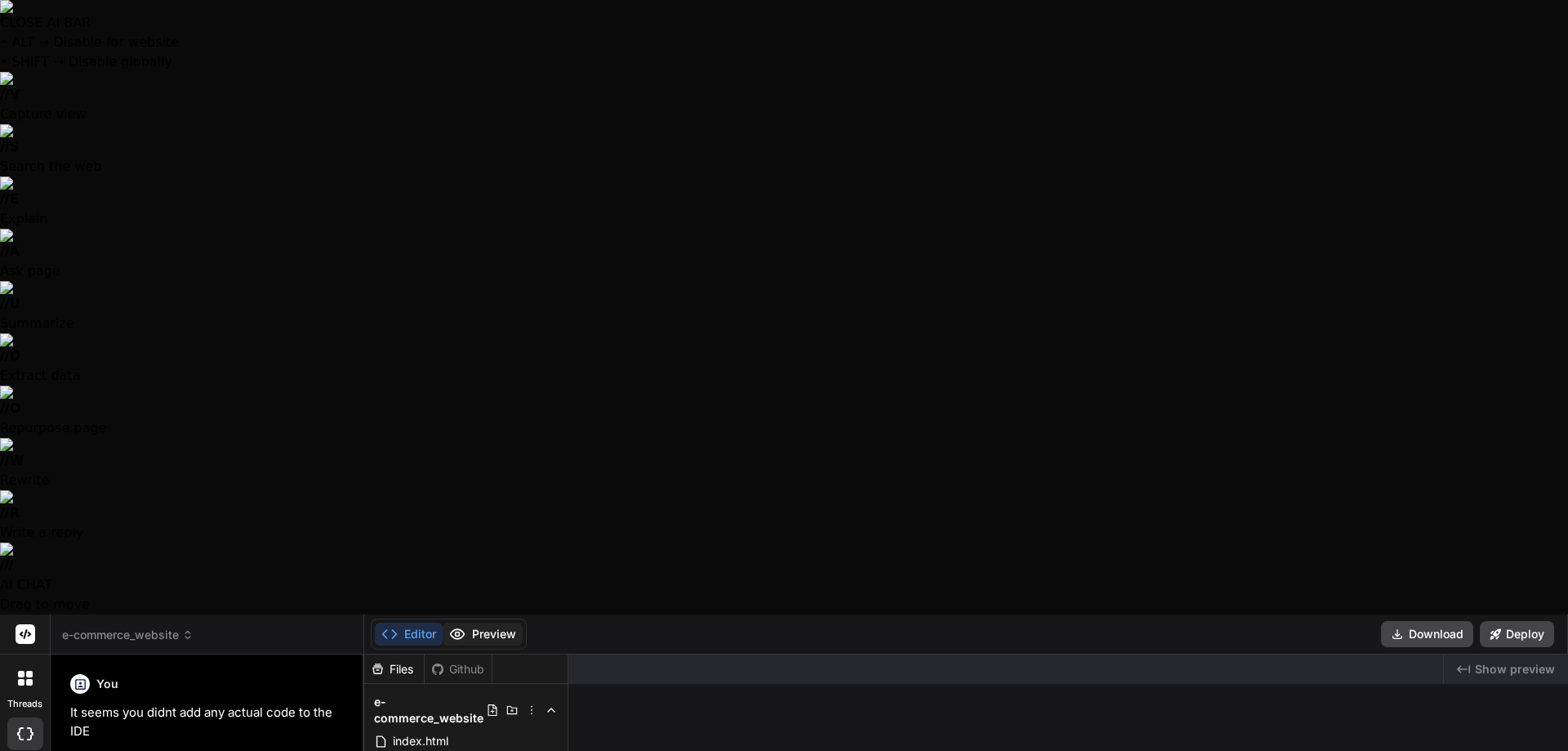
click at [486, 623] on button "Preview" at bounding box center [482, 634] width 80 height 23
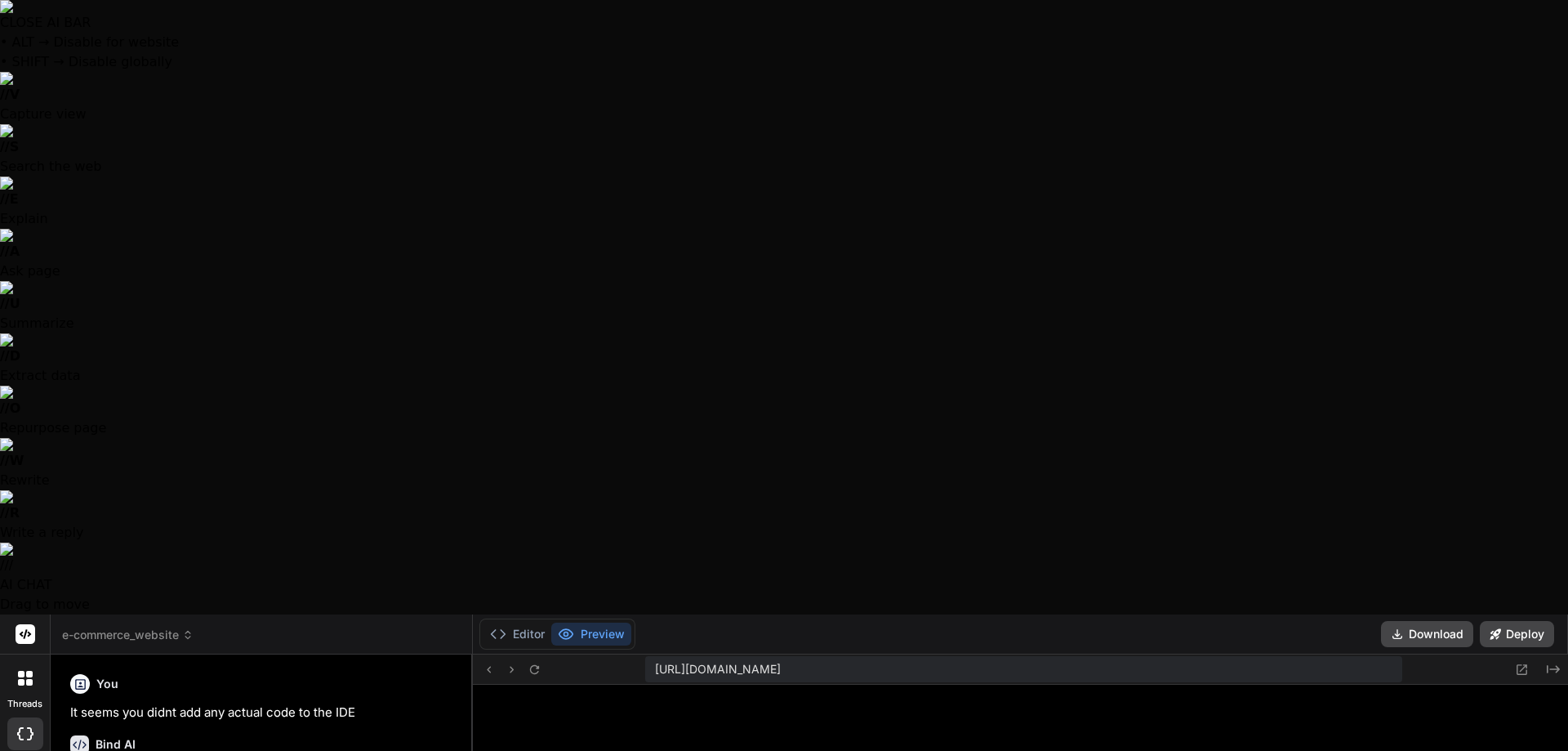
drag, startPoint x: 363, startPoint y: 113, endPoint x: 436, endPoint y: 123, distance: 73.7
type textarea "x"
